Goal: Task Accomplishment & Management: Complete application form

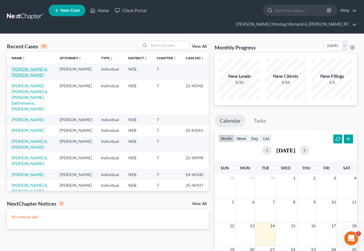
click at [34, 67] on link "[PERSON_NAME] & [PERSON_NAME]" at bounding box center [30, 72] width 36 height 11
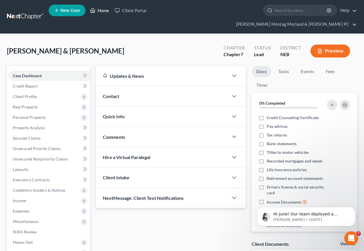
click at [105, 9] on link "Home" at bounding box center [99, 10] width 25 height 10
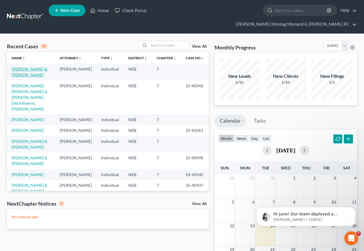
click at [21, 67] on link "[PERSON_NAME] & [PERSON_NAME]" at bounding box center [30, 72] width 36 height 11
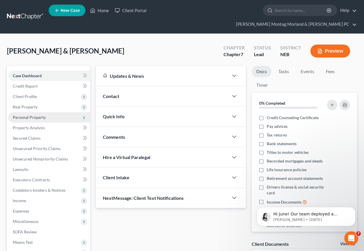
click at [26, 115] on span "Personal Property" at bounding box center [29, 117] width 33 height 5
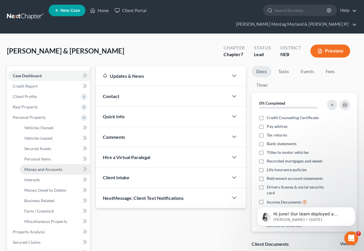
click at [38, 167] on span "Money and Accounts" at bounding box center [43, 169] width 38 height 5
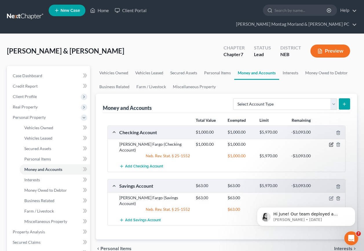
click at [330, 142] on icon "button" at bounding box center [331, 144] width 5 height 5
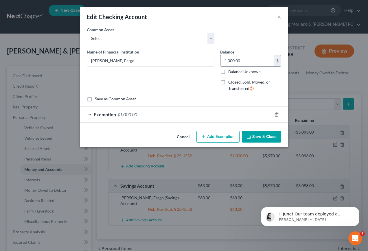
click at [246, 60] on input "1,000.00" at bounding box center [248, 60] width 54 height 11
type input "1,700.00"
click at [151, 116] on div "Exemption $1,000.00" at bounding box center [176, 114] width 192 height 15
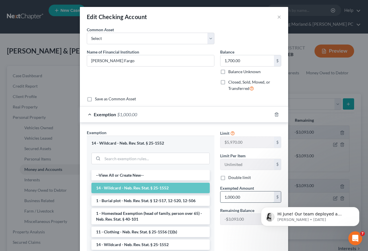
click at [247, 198] on input "1,000.00" at bounding box center [248, 197] width 54 height 11
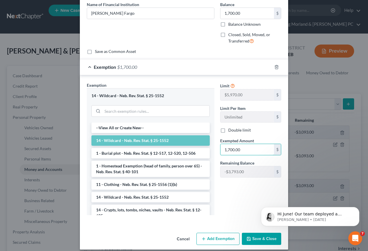
scroll to position [53, 0]
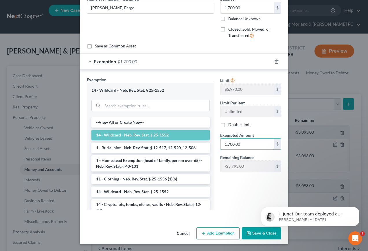
type input "1,700.00"
click at [253, 234] on button "Save & Close" at bounding box center [261, 234] width 39 height 12
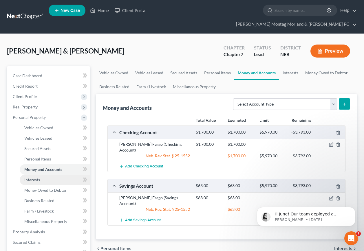
click at [32, 178] on span "Interests" at bounding box center [32, 180] width 16 height 5
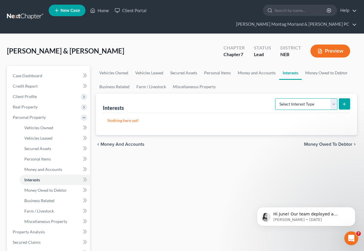
click at [335, 98] on select "Select Interest Type 401K Annuity Bond Education IRA Government Bond Government…" at bounding box center [306, 104] width 62 height 12
select select "ira"
click at [276, 98] on select "Select Interest Type 401K Annuity Bond Education IRA Government Bond Government…" at bounding box center [306, 104] width 62 height 12
click at [346, 102] on icon "submit" at bounding box center [344, 104] width 5 height 5
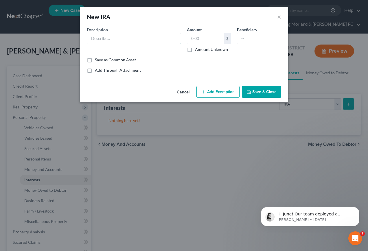
click at [114, 39] on input "text" at bounding box center [134, 38] width 94 height 11
type input "Groupira IRA"
type input "1,445.00"
drag, startPoint x: 214, startPoint y: 93, endPoint x: 208, endPoint y: 96, distance: 6.9
click at [214, 94] on button "Add Exemption" at bounding box center [218, 92] width 43 height 12
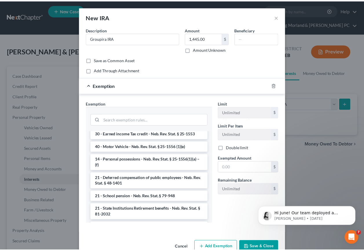
scroll to position [319, 0]
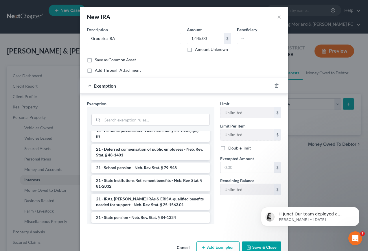
click at [127, 200] on li "21 - IRAs, [PERSON_NAME] IRAs & ERISA-qualified benefits needed for support - N…" at bounding box center [151, 202] width 118 height 16
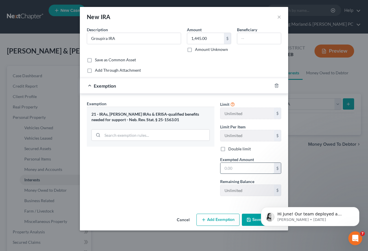
click at [241, 169] on input "text" at bounding box center [248, 168] width 54 height 11
type input "1,445.00"
click at [254, 221] on html "Hi June! Our team deployed a solution for your firm's filing errors. Because we…" at bounding box center [311, 215] width 116 height 41
click at [359, 208] on icon "Dismiss notification" at bounding box center [358, 208] width 3 height 3
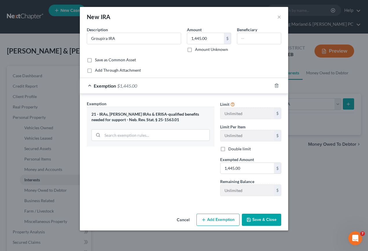
click at [259, 222] on button "Save & Close" at bounding box center [261, 220] width 39 height 12
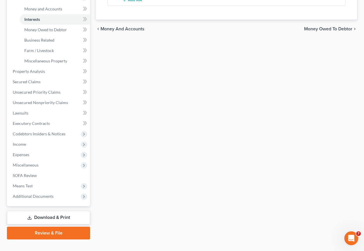
drag, startPoint x: 49, startPoint y: 208, endPoint x: 55, endPoint y: 207, distance: 6.6
click at [49, 211] on link "Download & Print" at bounding box center [48, 218] width 83 height 14
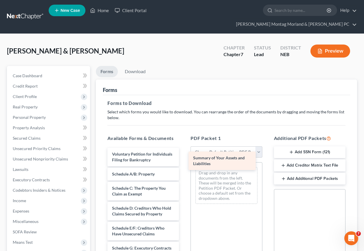
drag, startPoint x: 138, startPoint y: 168, endPoint x: 220, endPoint y: 156, distance: 82.2
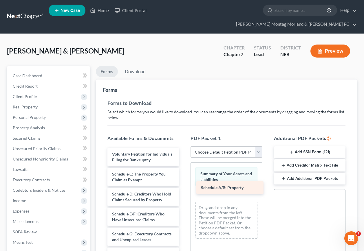
drag, startPoint x: 145, startPoint y: 169, endPoint x: 234, endPoint y: 187, distance: 90.8
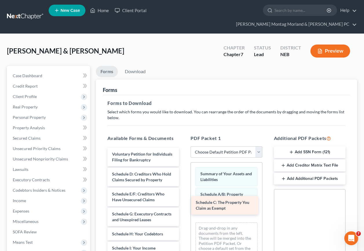
drag, startPoint x: 159, startPoint y: 171, endPoint x: 243, endPoint y: 203, distance: 90.6
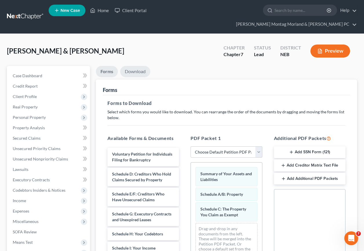
click at [139, 66] on link "Download" at bounding box center [135, 71] width 30 height 11
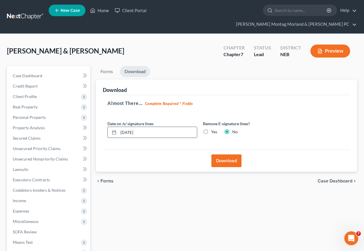
drag, startPoint x: 143, startPoint y: 123, endPoint x: 114, endPoint y: 124, distance: 29.0
click at [114, 127] on div "[DATE]" at bounding box center [152, 133] width 90 height 12
click at [211, 129] on label "Yes" at bounding box center [214, 132] width 6 height 6
click at [213, 129] on input "Yes" at bounding box center [215, 131] width 4 height 4
radio input "true"
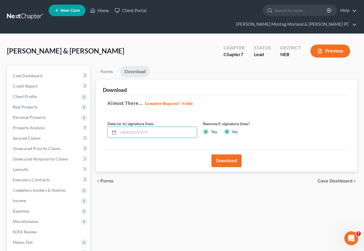
radio input "false"
click at [225, 155] on button "Download" at bounding box center [226, 161] width 30 height 13
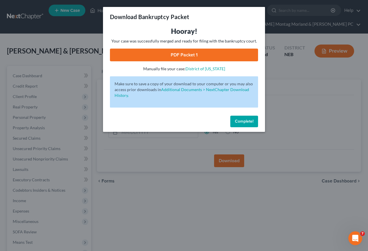
click at [172, 55] on link "PDF Packet 1" at bounding box center [184, 55] width 148 height 13
click at [251, 122] on span "Complete!" at bounding box center [244, 121] width 19 height 5
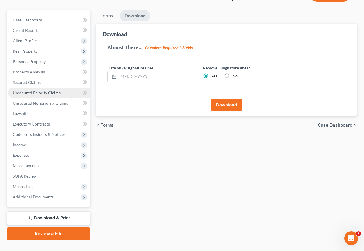
scroll to position [56, 0]
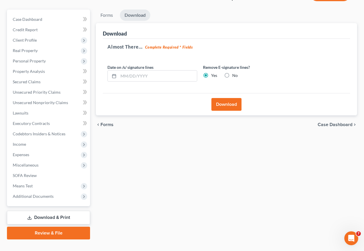
click at [46, 227] on link "Review & File" at bounding box center [48, 233] width 83 height 13
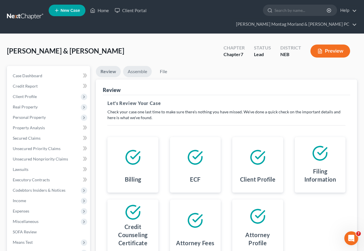
click at [136, 66] on link "Assemble" at bounding box center [137, 71] width 29 height 11
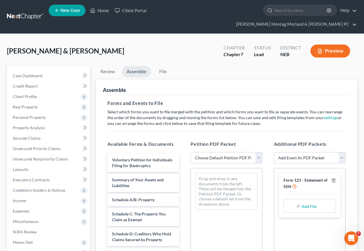
click at [217, 152] on select "Choose Default Petition PDF Packet Complete Bankruptcy Petition (all forms and …" at bounding box center [227, 158] width 72 height 12
select select "0"
click at [191, 152] on select "Choose Default Petition PDF Packet Complete Bankruptcy Petition (all forms and …" at bounding box center [227, 158] width 72 height 12
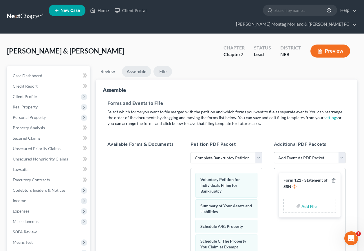
click at [166, 66] on link "File" at bounding box center [162, 71] width 19 height 11
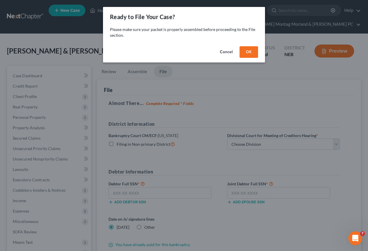
click at [249, 50] on button "OK" at bounding box center [249, 52] width 19 height 12
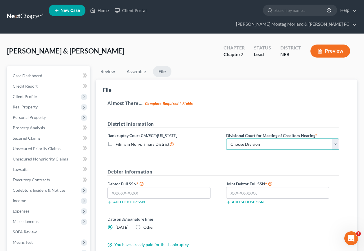
click at [268, 139] on select "Choose Division Lincoln Omaha" at bounding box center [282, 145] width 113 height 12
select select "0"
click at [226, 139] on select "Choose Division Lincoln Omaha" at bounding box center [282, 145] width 113 height 12
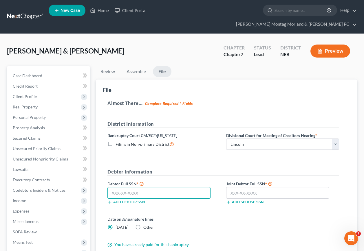
click at [147, 187] on input "text" at bounding box center [158, 193] width 103 height 12
type input "485-68-5106"
click at [269, 187] on input "text" at bounding box center [277, 193] width 103 height 12
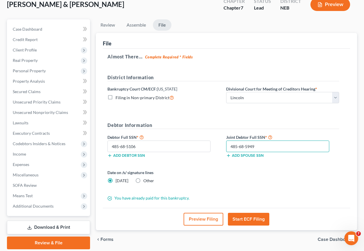
scroll to position [56, 0]
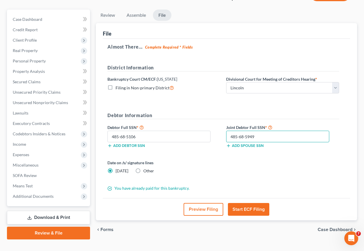
type input "485-68-5949"
click at [143, 168] on label "Other" at bounding box center [148, 171] width 11 height 6
click at [146, 168] on input "Other" at bounding box center [148, 170] width 4 height 4
radio input "true"
radio input "false"
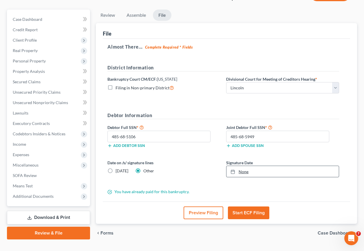
type input "[DATE]"
click at [248, 166] on link "[DATE]" at bounding box center [282, 171] width 112 height 11
click at [248, 207] on button "Start ECF Filing" at bounding box center [248, 213] width 41 height 13
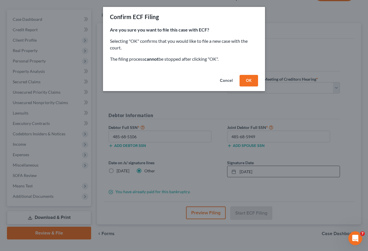
click at [249, 83] on button "OK" at bounding box center [249, 81] width 19 height 12
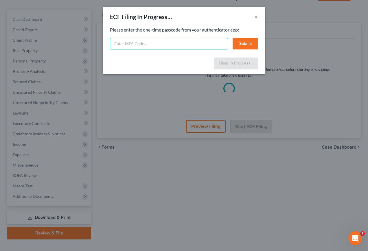
click at [146, 38] on input "text" at bounding box center [169, 44] width 118 height 12
type input "322147"
click at [247, 44] on button "Submit" at bounding box center [245, 44] width 25 height 12
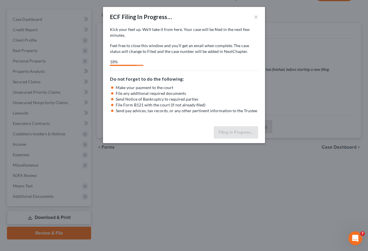
select select "0"
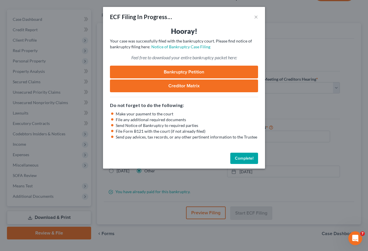
click at [246, 158] on button "Complete!" at bounding box center [245, 159] width 28 height 12
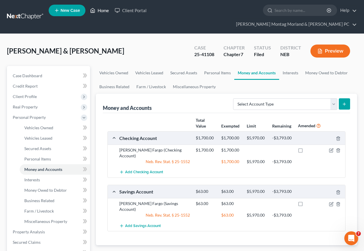
click at [102, 12] on link "Home" at bounding box center [99, 10] width 25 height 10
